Goal: Task Accomplishment & Management: Manage account settings

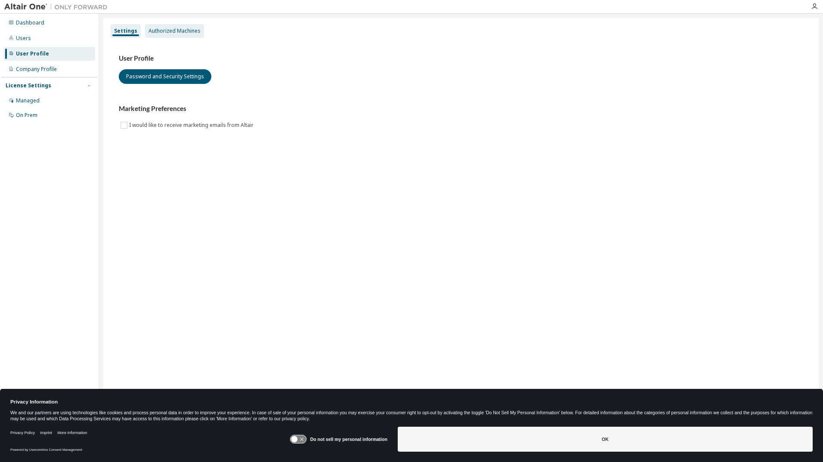
click at [176, 30] on div "Authorized Machines" at bounding box center [174, 31] width 52 height 7
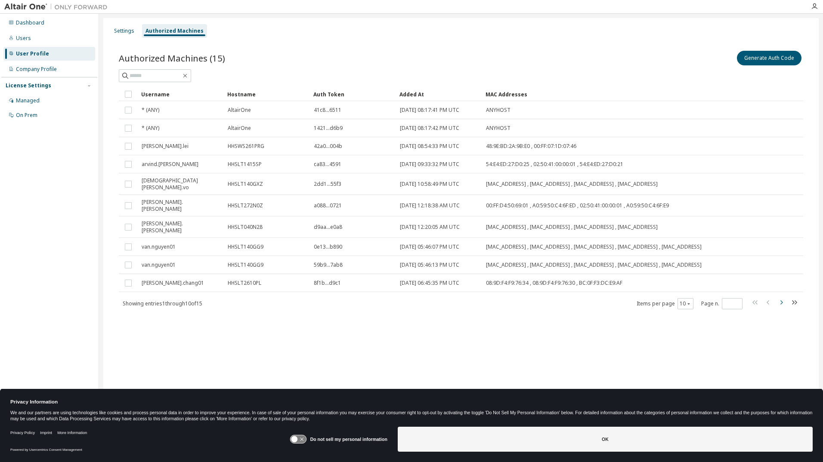
click at [783, 299] on icon "button" at bounding box center [781, 302] width 10 height 10
type input "*"
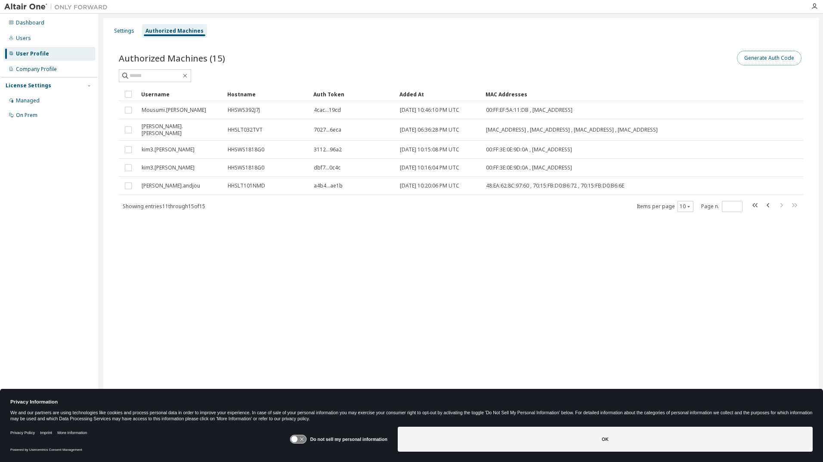
click at [769, 57] on button "Generate Auth Code" at bounding box center [769, 58] width 65 height 15
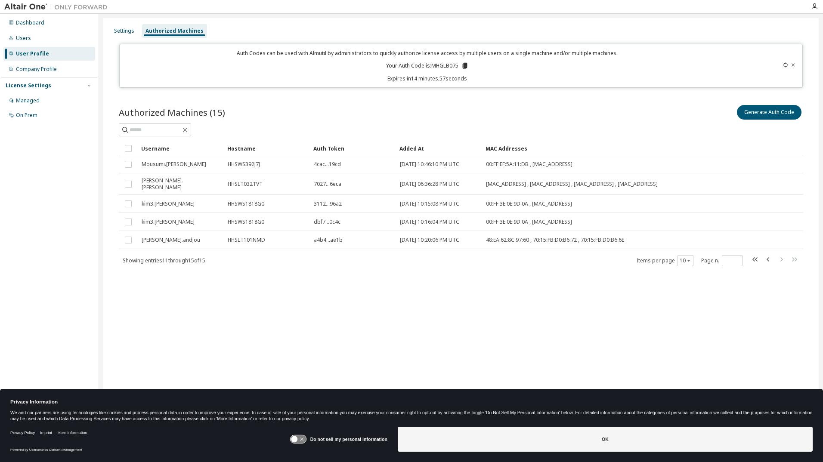
click at [466, 62] on icon at bounding box center [465, 66] width 8 height 8
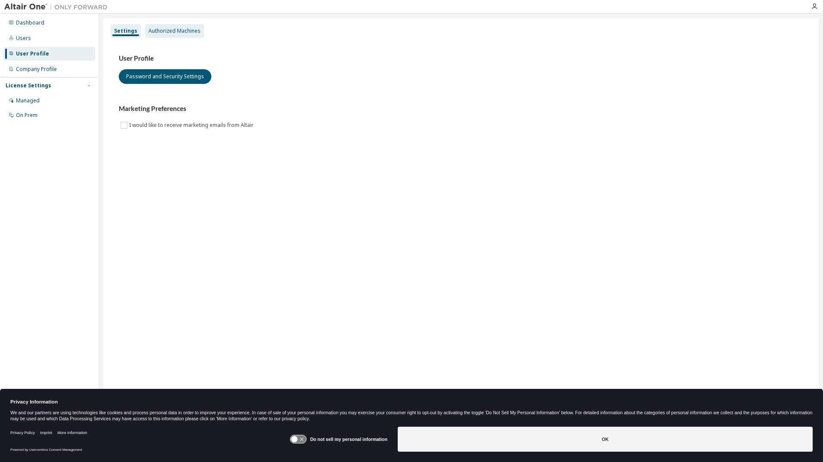
click at [184, 33] on div "Authorized Machines" at bounding box center [174, 31] width 52 height 7
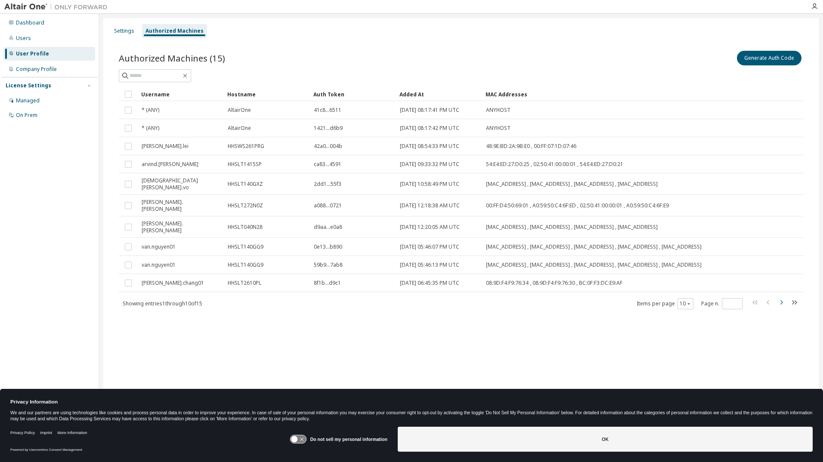
click at [782, 300] on icon "button" at bounding box center [781, 302] width 10 height 10
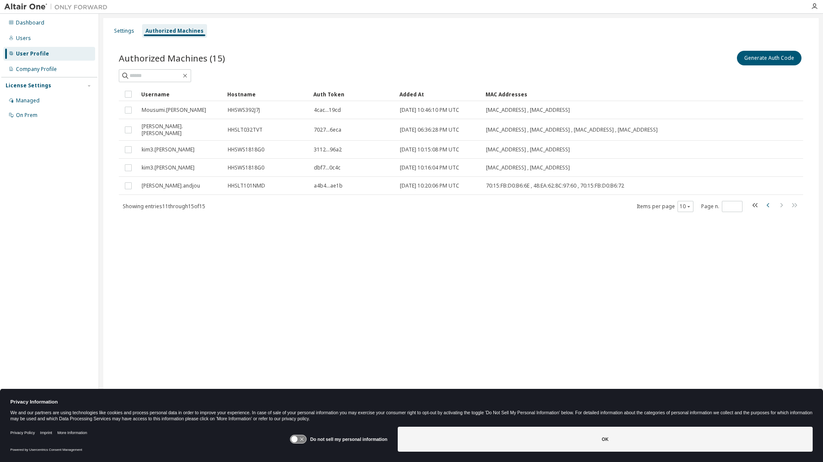
click at [768, 201] on icon "button" at bounding box center [768, 205] width 10 height 10
type input "*"
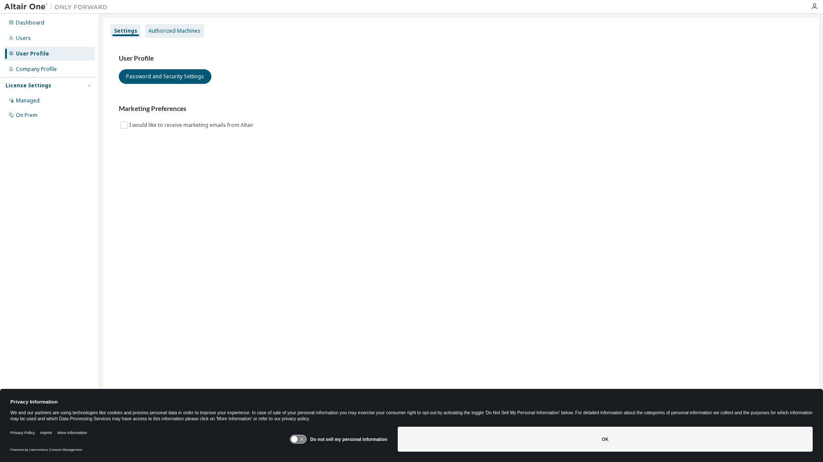
click at [176, 30] on div "Authorized Machines" at bounding box center [174, 31] width 52 height 7
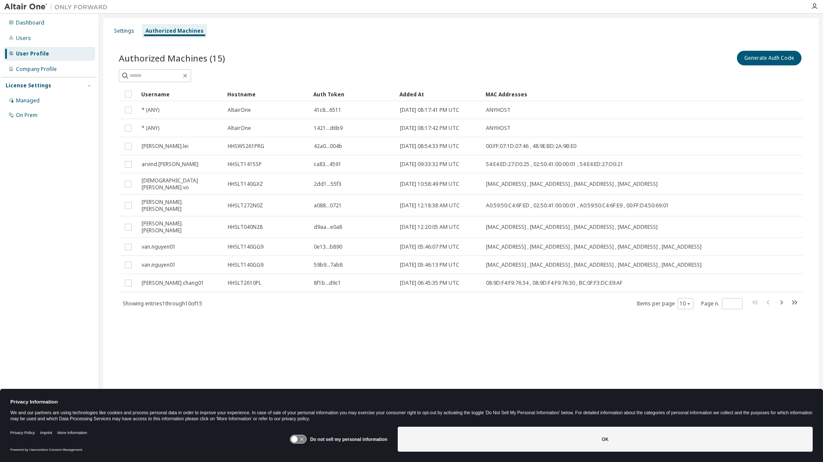
click at [784, 300] on icon "button" at bounding box center [781, 302] width 10 height 10
type input "*"
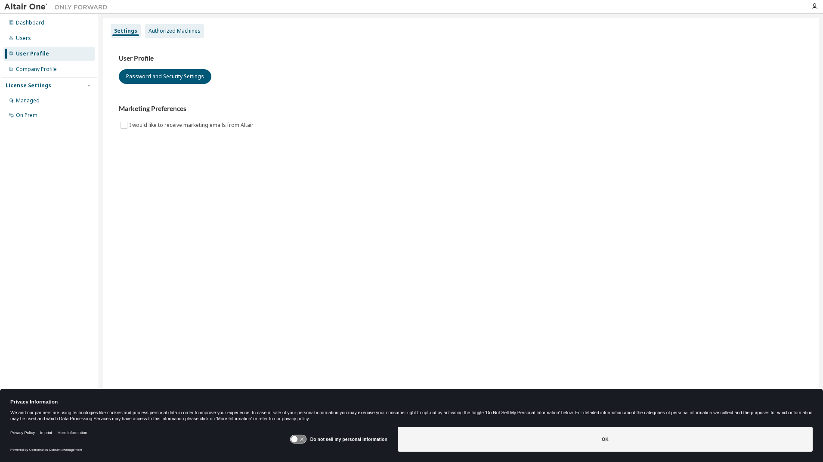
click at [162, 31] on div "Authorized Machines" at bounding box center [174, 31] width 52 height 7
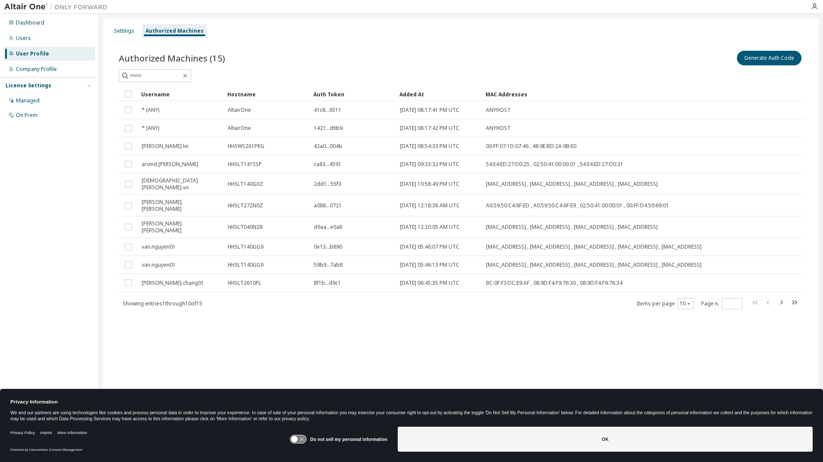
click at [778, 297] on icon "button" at bounding box center [781, 302] width 10 height 10
type input "*"
